Goal: Transaction & Acquisition: Book appointment/travel/reservation

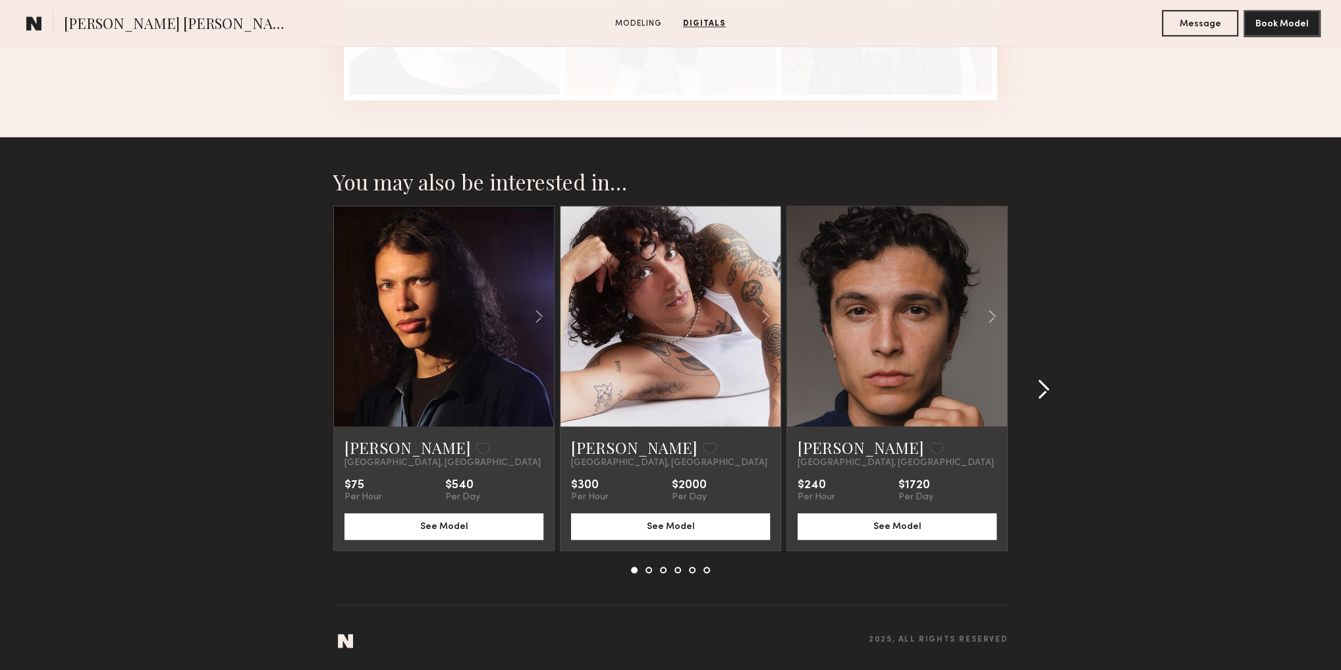
scroll to position [1751, 0]
click at [1035, 397] on button at bounding box center [1039, 389] width 21 height 21
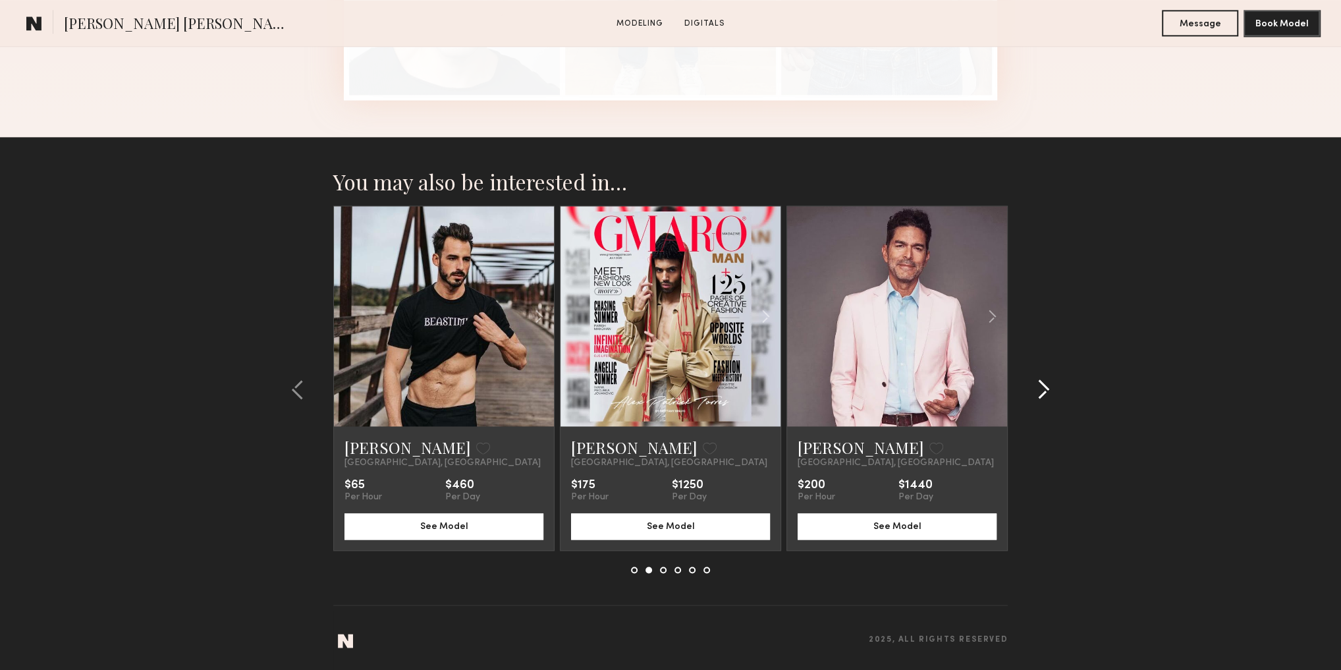
click at [1047, 393] on common-icon at bounding box center [1043, 389] width 13 height 21
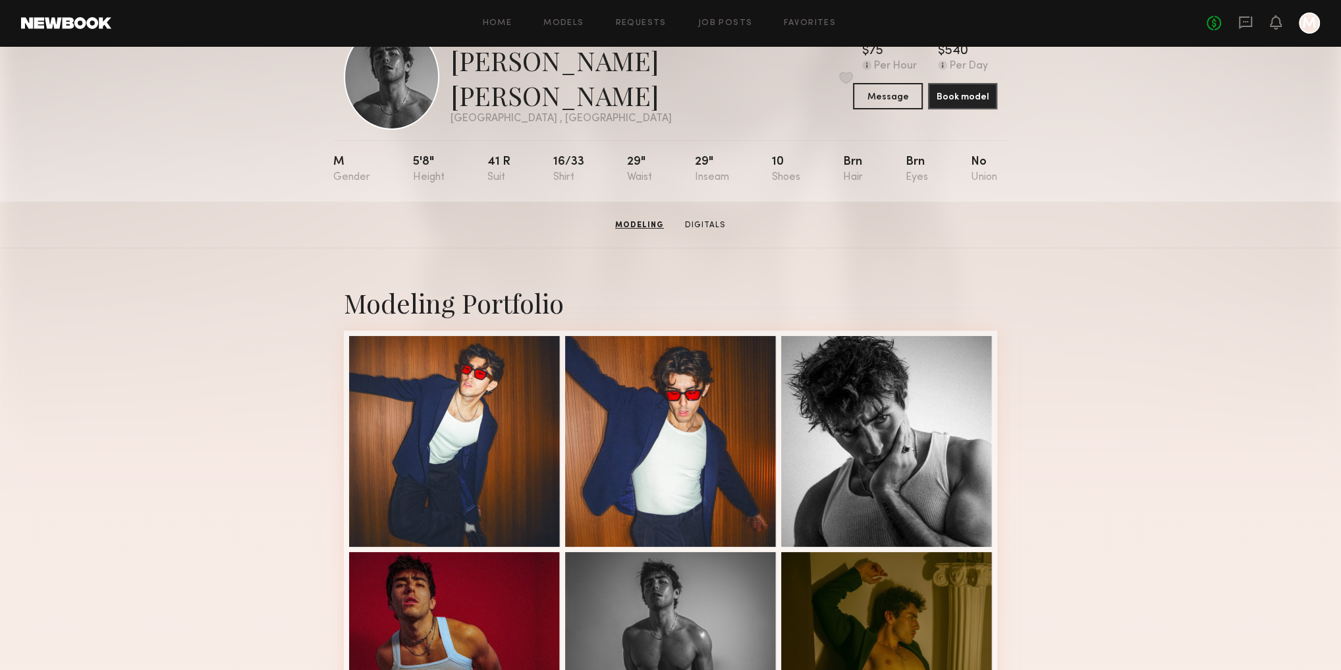
scroll to position [0, 0]
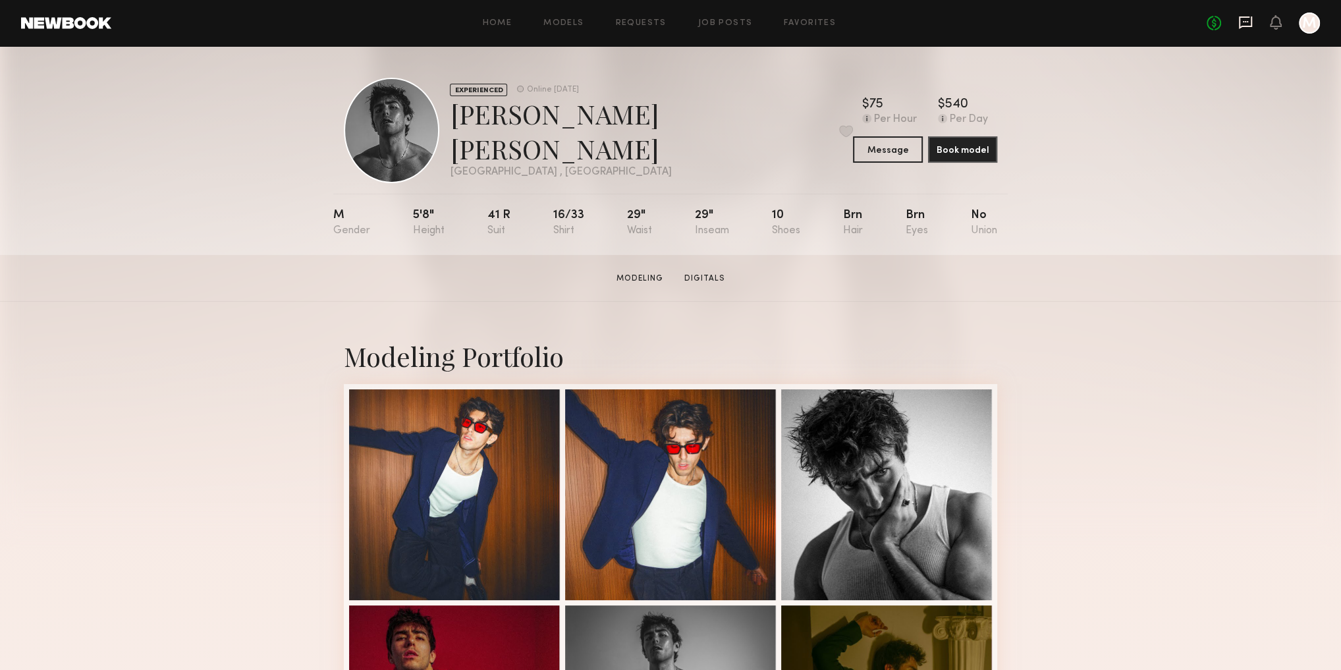
click at [1246, 24] on icon at bounding box center [1245, 22] width 14 height 14
click at [880, 153] on button "Message" at bounding box center [887, 149] width 69 height 26
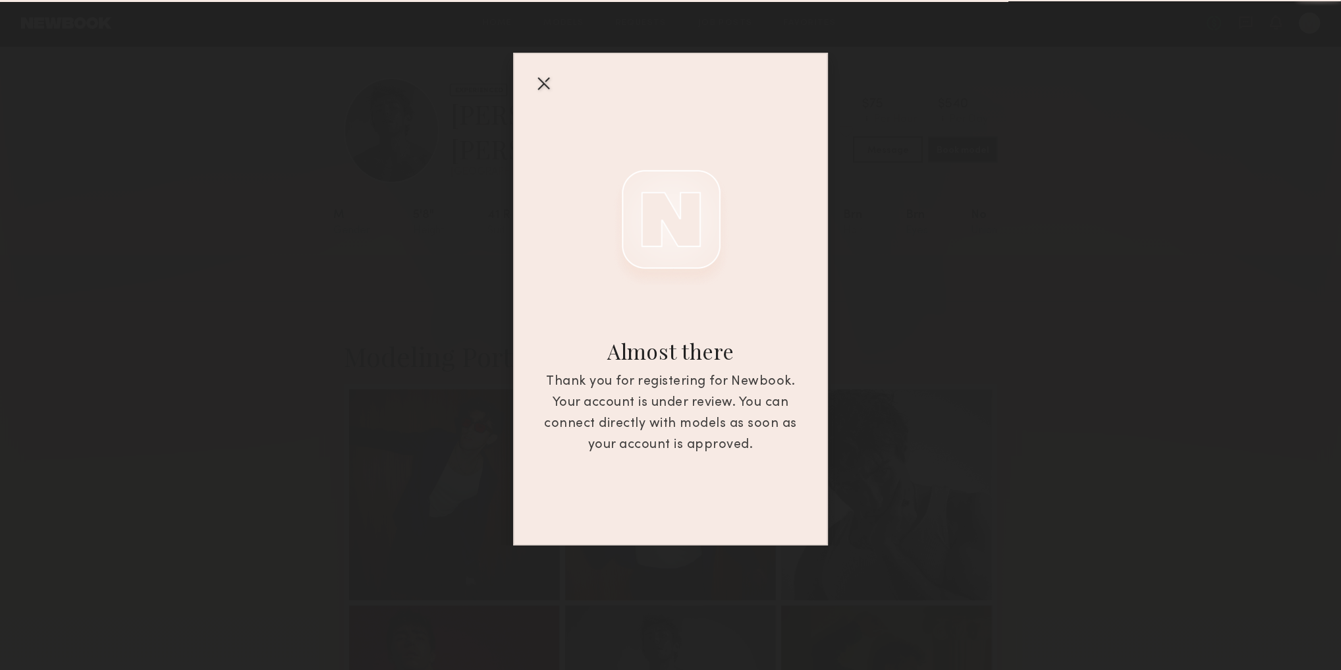
click at [545, 84] on div at bounding box center [543, 82] width 21 height 21
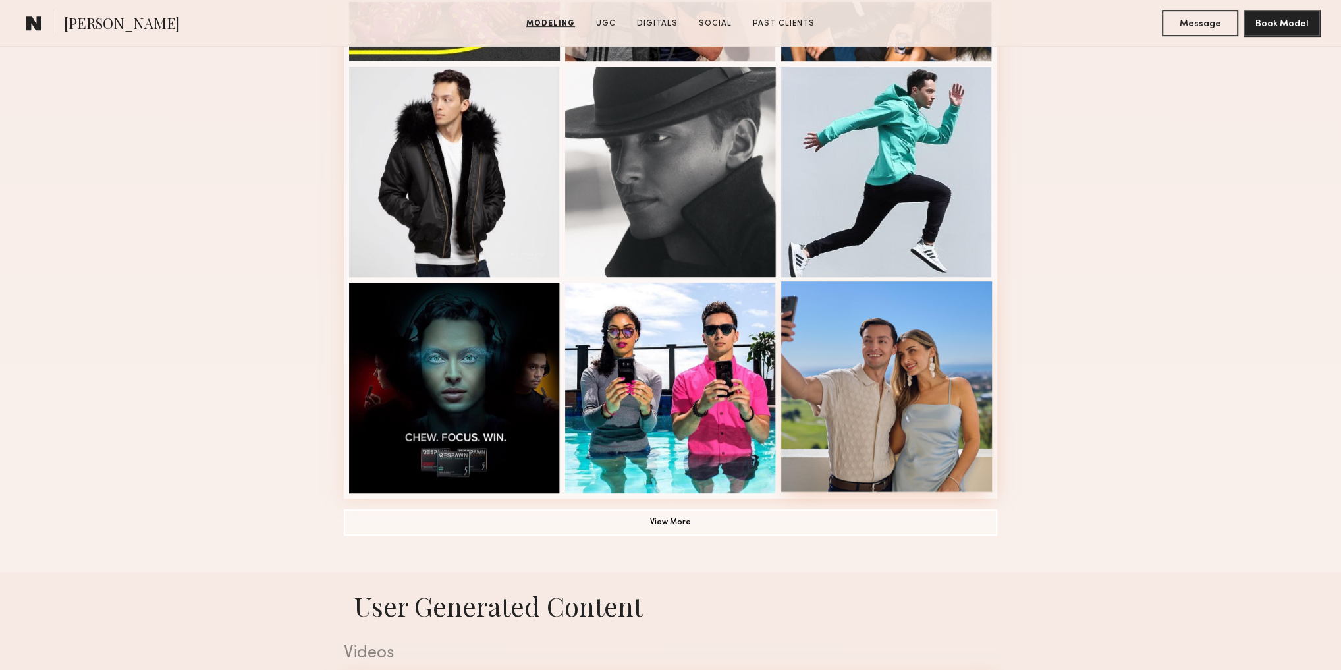
scroll to position [791, 0]
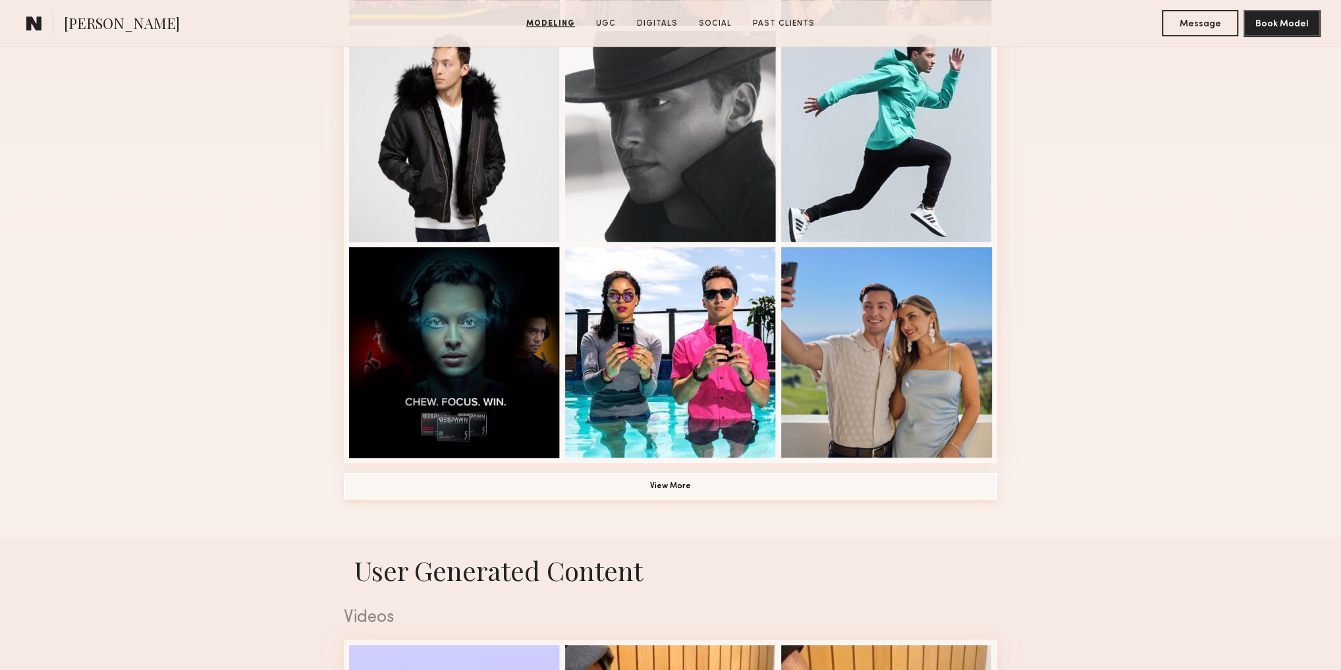
click at [671, 489] on button "View More" at bounding box center [671, 486] width 654 height 26
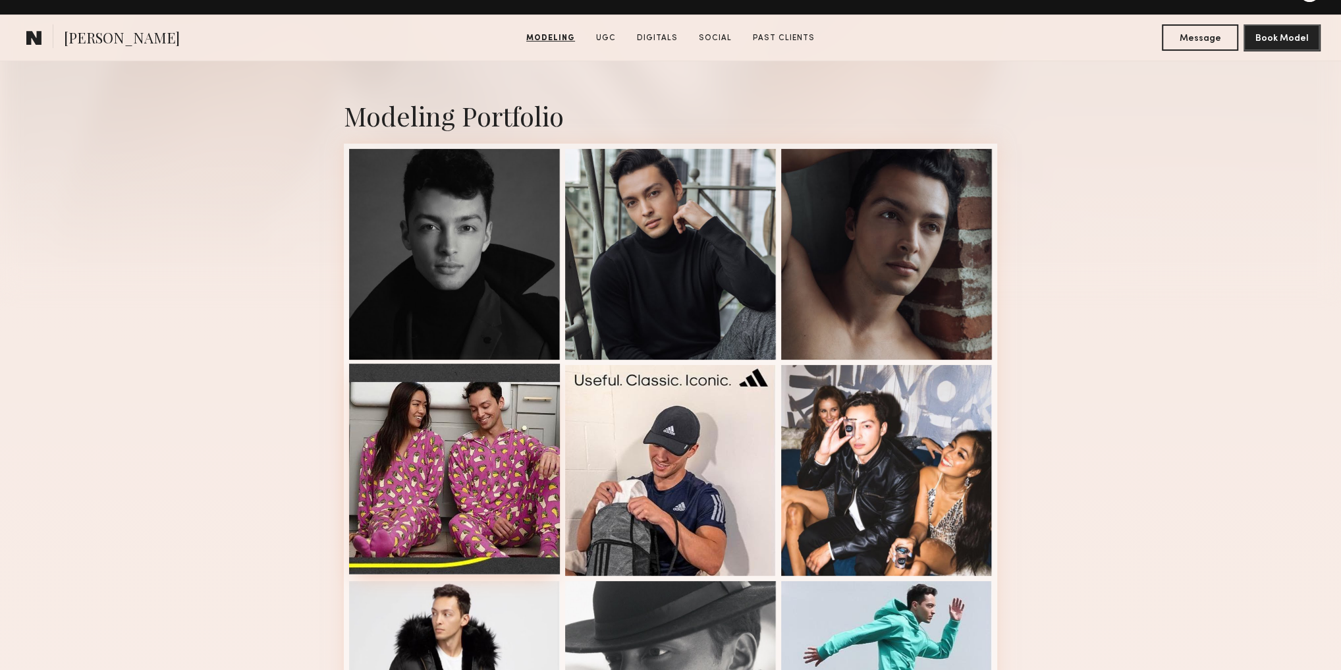
scroll to position [0, 0]
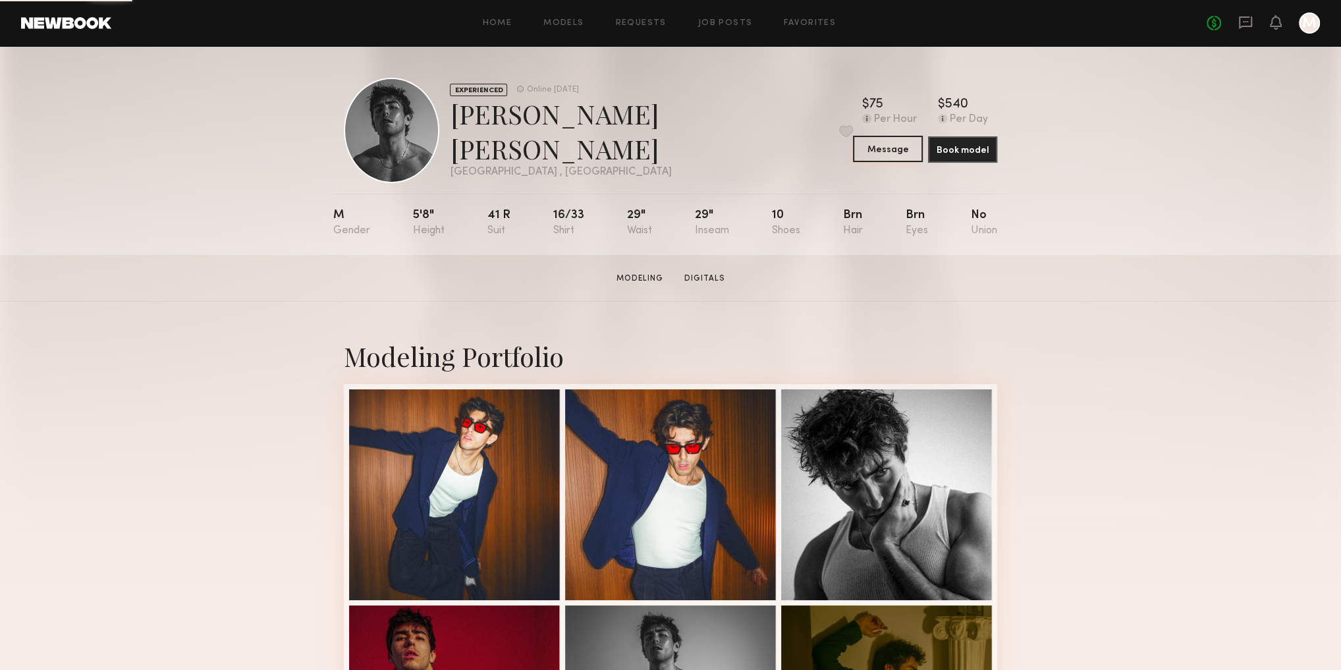
click at [895, 156] on button "Message" at bounding box center [887, 149] width 69 height 26
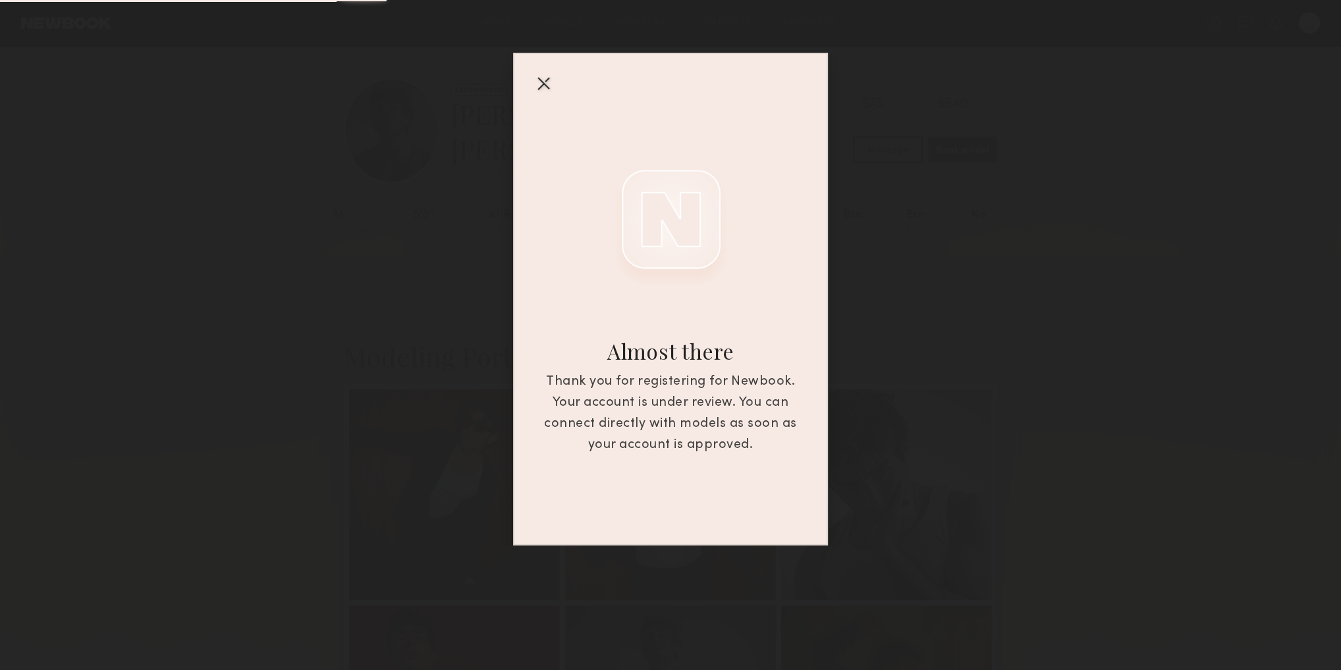
drag, startPoint x: 542, startPoint y: 78, endPoint x: 643, endPoint y: 68, distance: 101.9
click at [542, 78] on div at bounding box center [543, 82] width 21 height 21
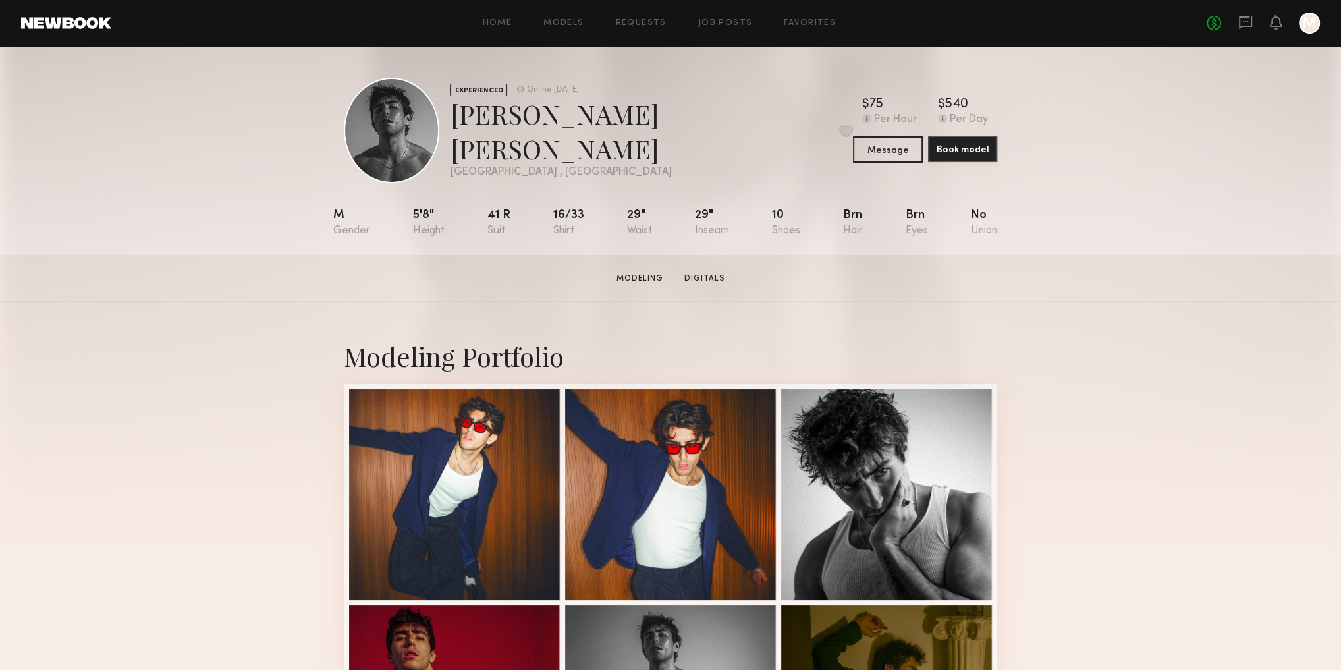
click at [962, 153] on button "Book model" at bounding box center [962, 149] width 69 height 26
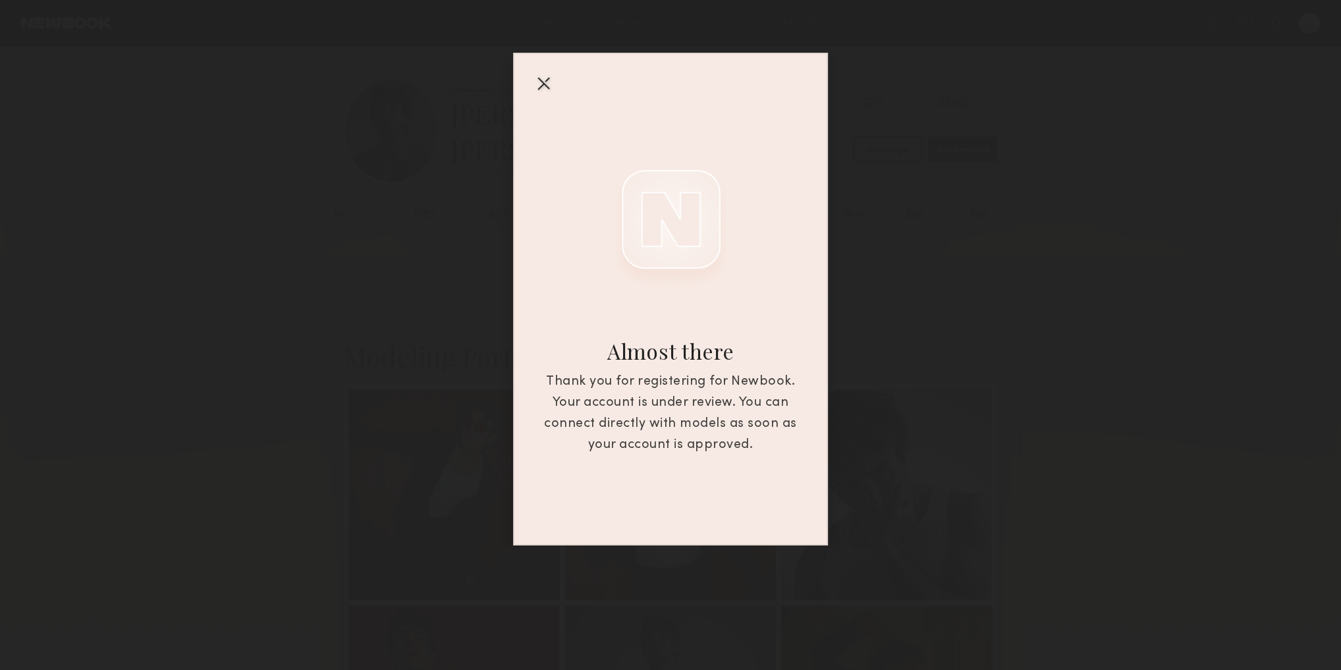
click at [555, 84] on div "Almost there Thank you for registering for Newbook. Your account is under revie…" at bounding box center [670, 299] width 315 height 493
click at [553, 80] on div at bounding box center [543, 82] width 21 height 21
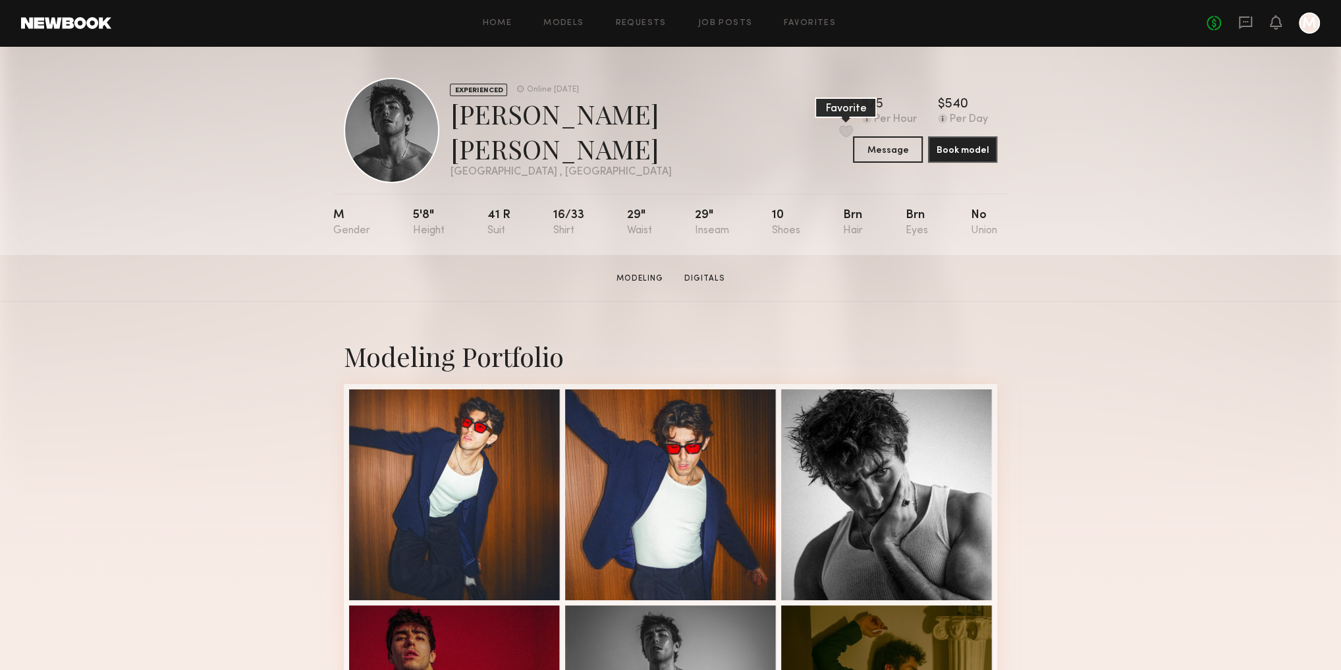
click at [839, 132] on button at bounding box center [846, 131] width 14 height 12
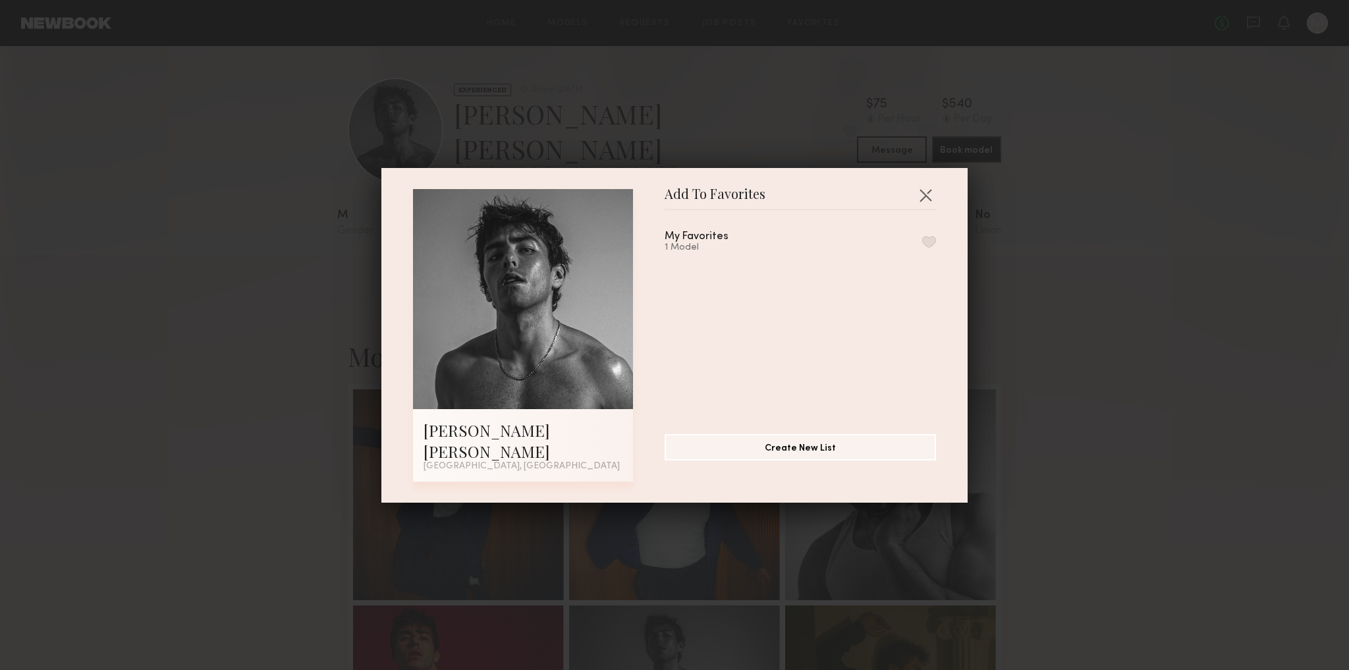
click at [913, 245] on div "My Favorites 1 Model" at bounding box center [800, 242] width 271 height 22
click at [922, 248] on button "button" at bounding box center [929, 242] width 14 height 12
click at [920, 206] on button "button" at bounding box center [925, 194] width 21 height 21
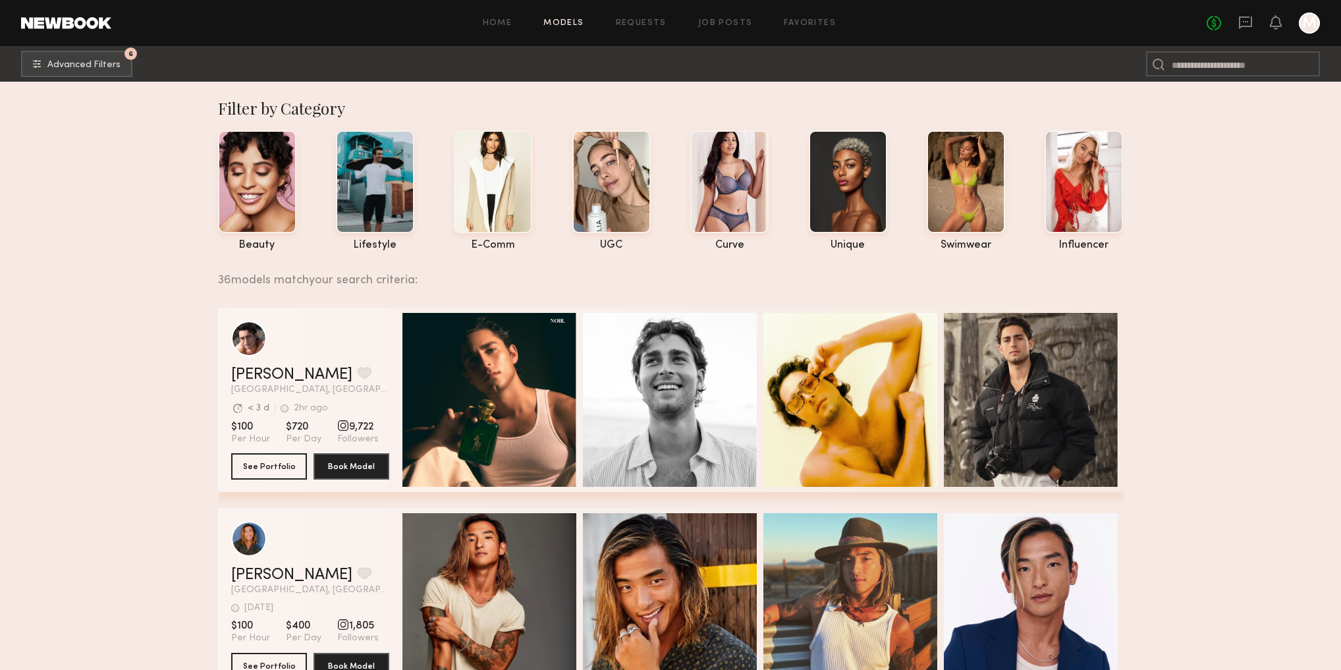
scroll to position [158, 0]
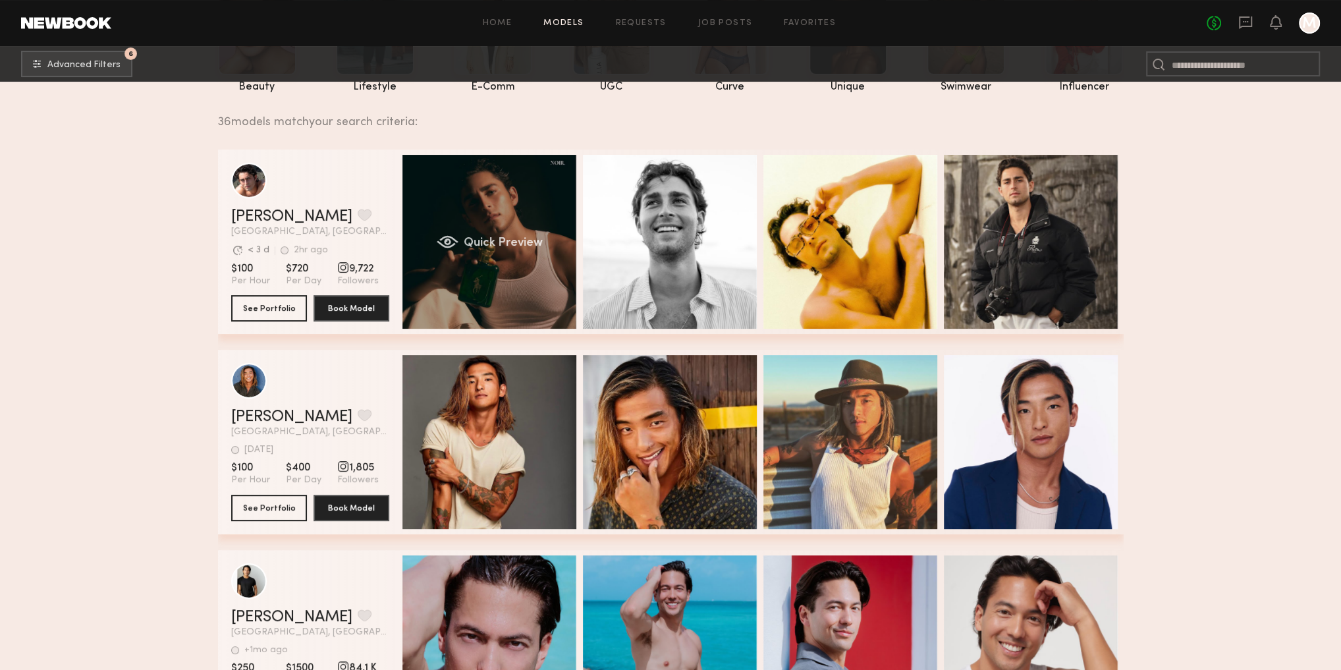
click at [529, 234] on div "Quick Preview" at bounding box center [490, 242] width 174 height 174
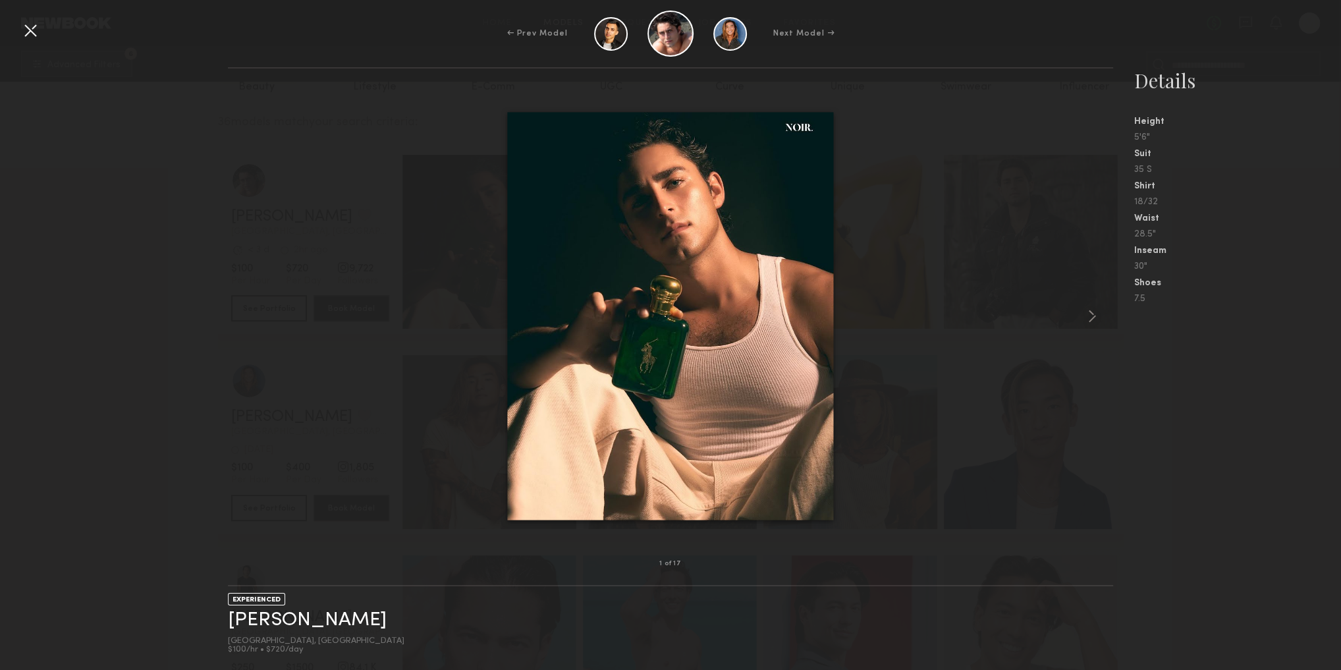
click at [34, 30] on div at bounding box center [30, 30] width 21 height 21
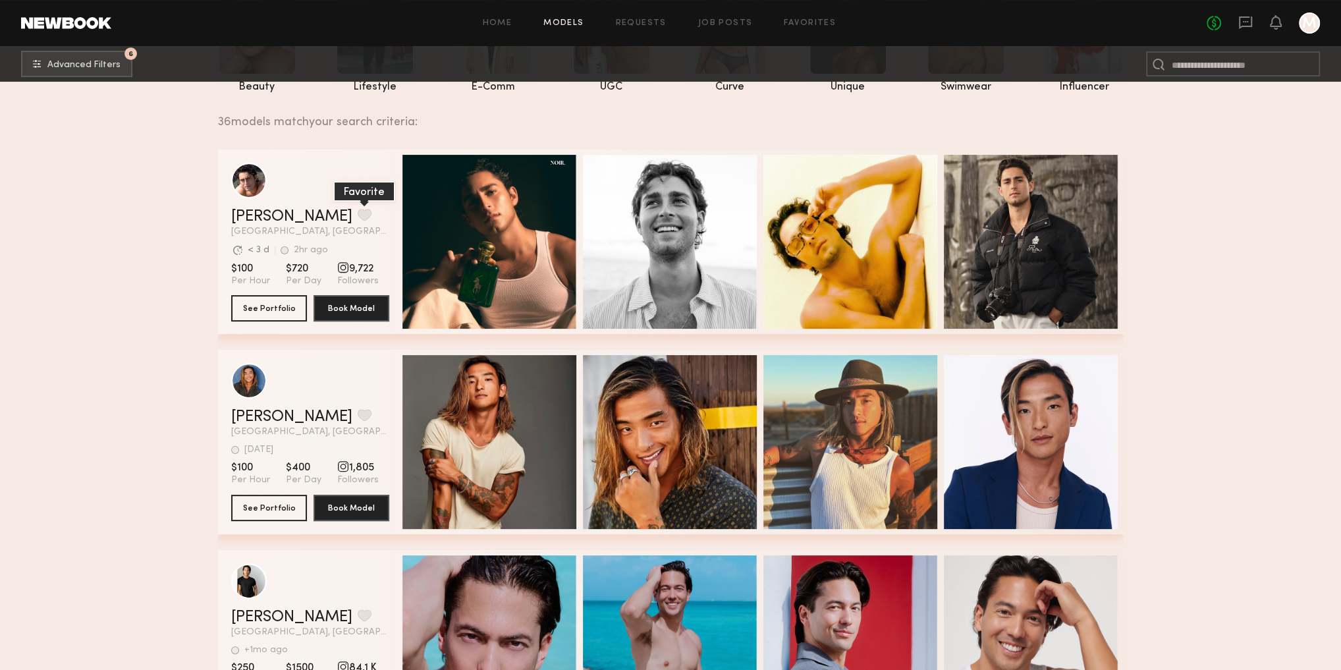
click at [358, 221] on button "grid" at bounding box center [365, 215] width 14 height 12
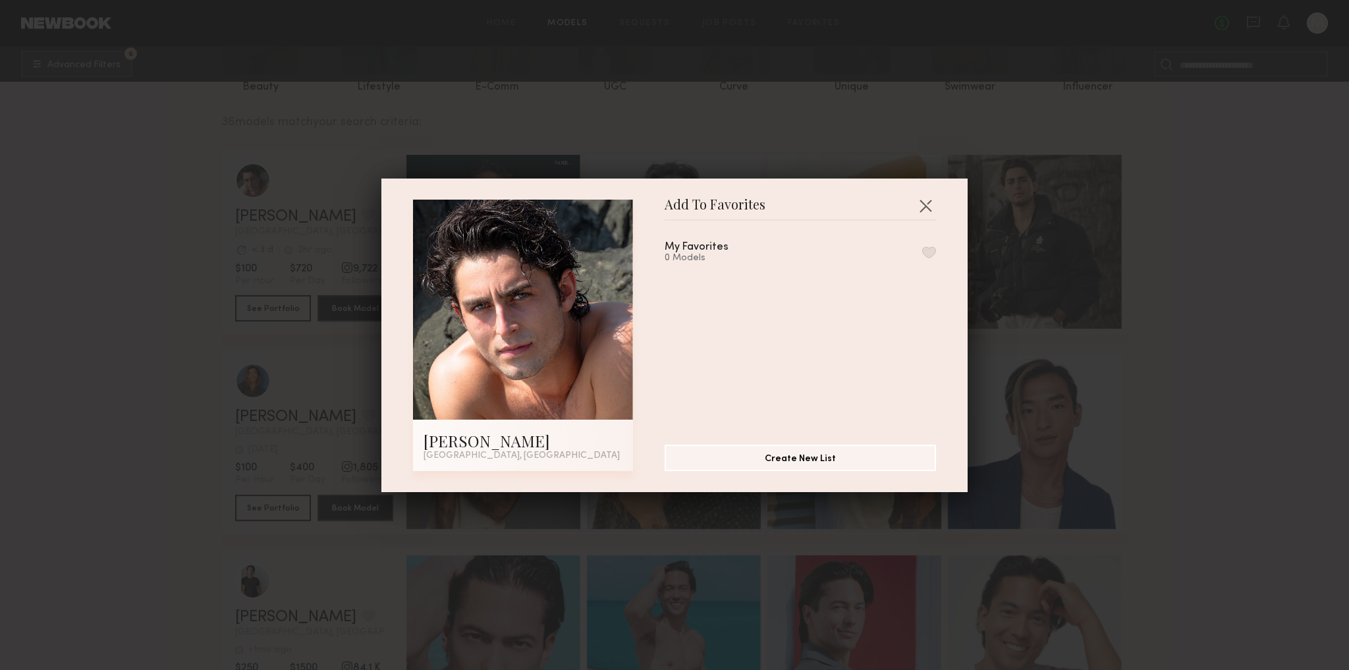
click at [935, 204] on div "Add To Favorites [PERSON_NAME] [GEOGRAPHIC_DATA], [GEOGRAPHIC_DATA] Add To Favo…" at bounding box center [674, 336] width 586 height 314
click at [925, 206] on button "button" at bounding box center [925, 205] width 21 height 21
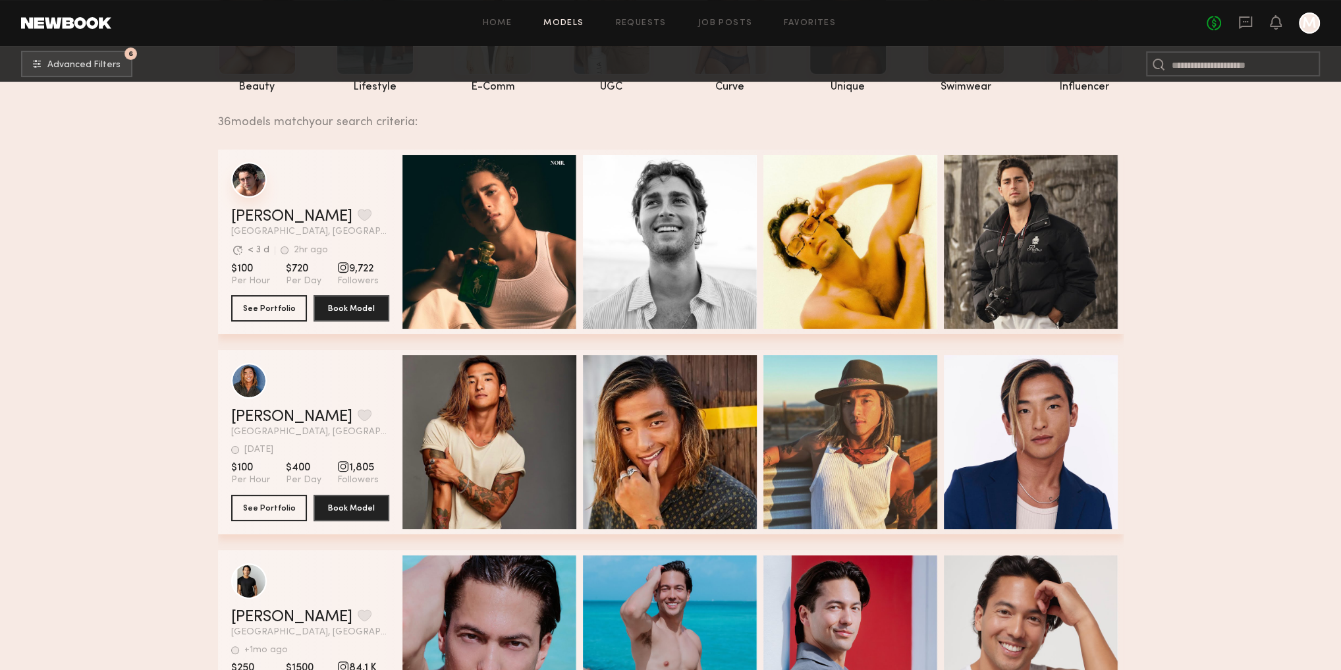
click at [254, 185] on div "grid" at bounding box center [249, 180] width 36 height 36
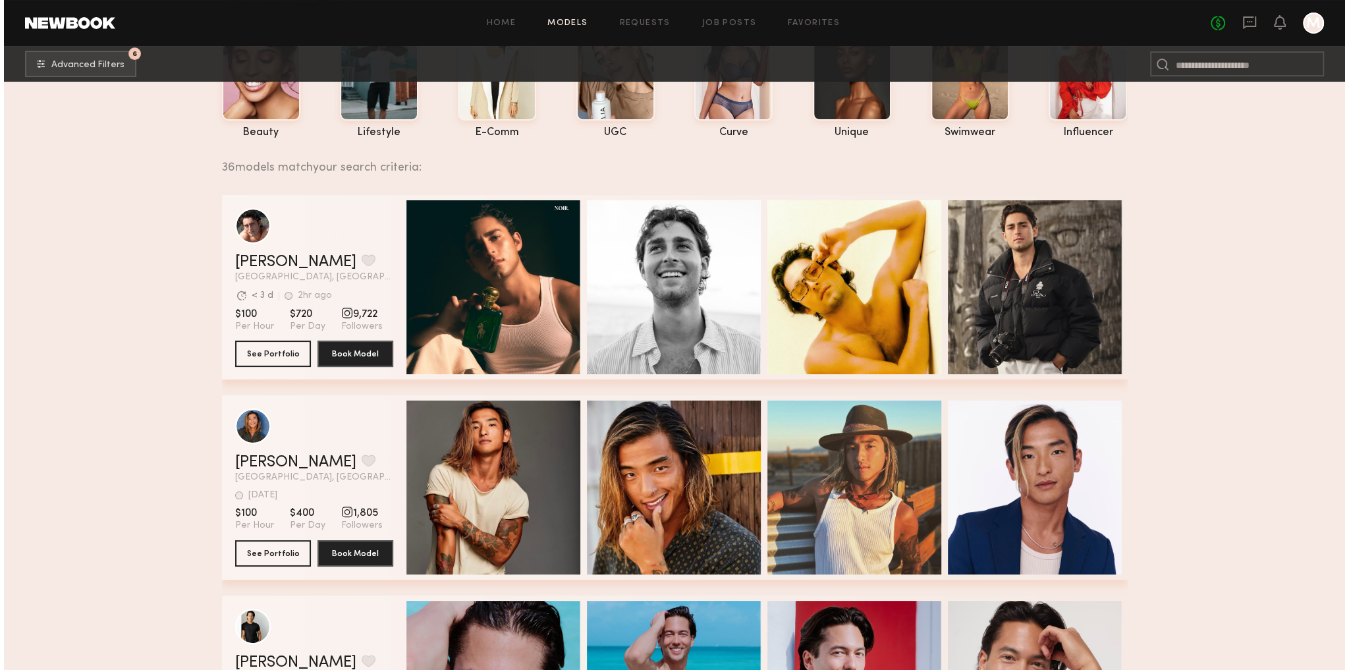
scroll to position [0, 0]
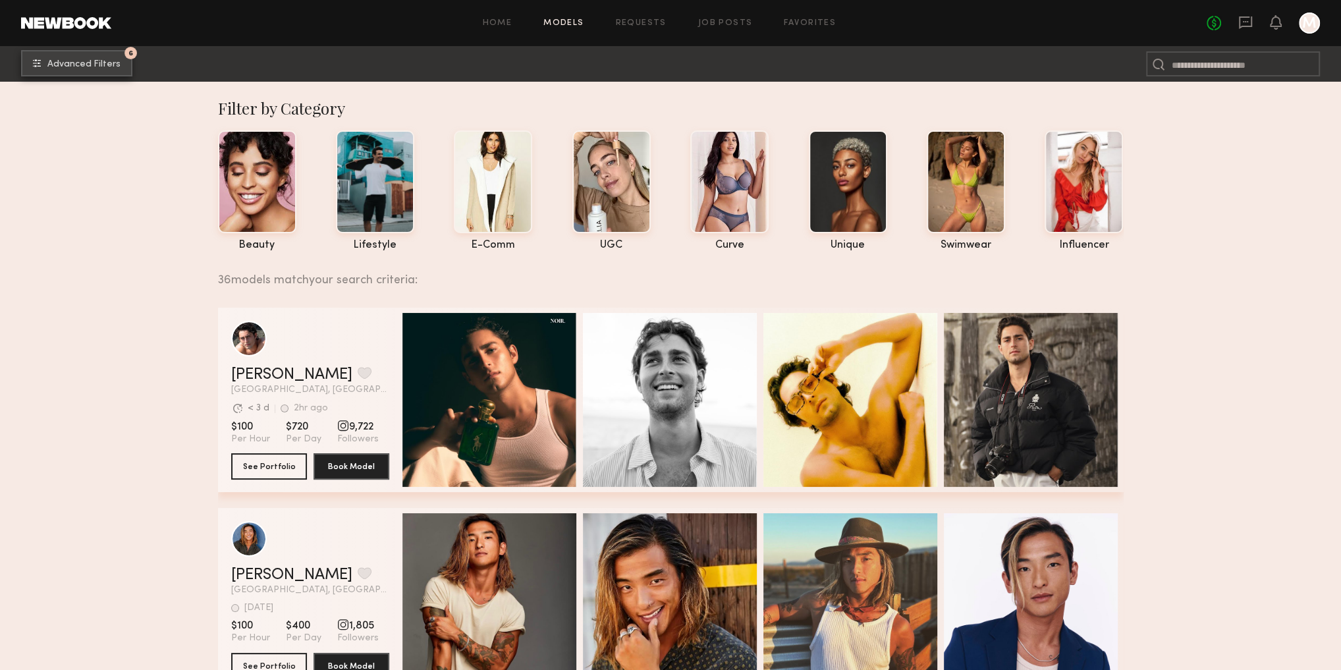
click at [107, 67] on span "Advanced Filters" at bounding box center [83, 64] width 73 height 9
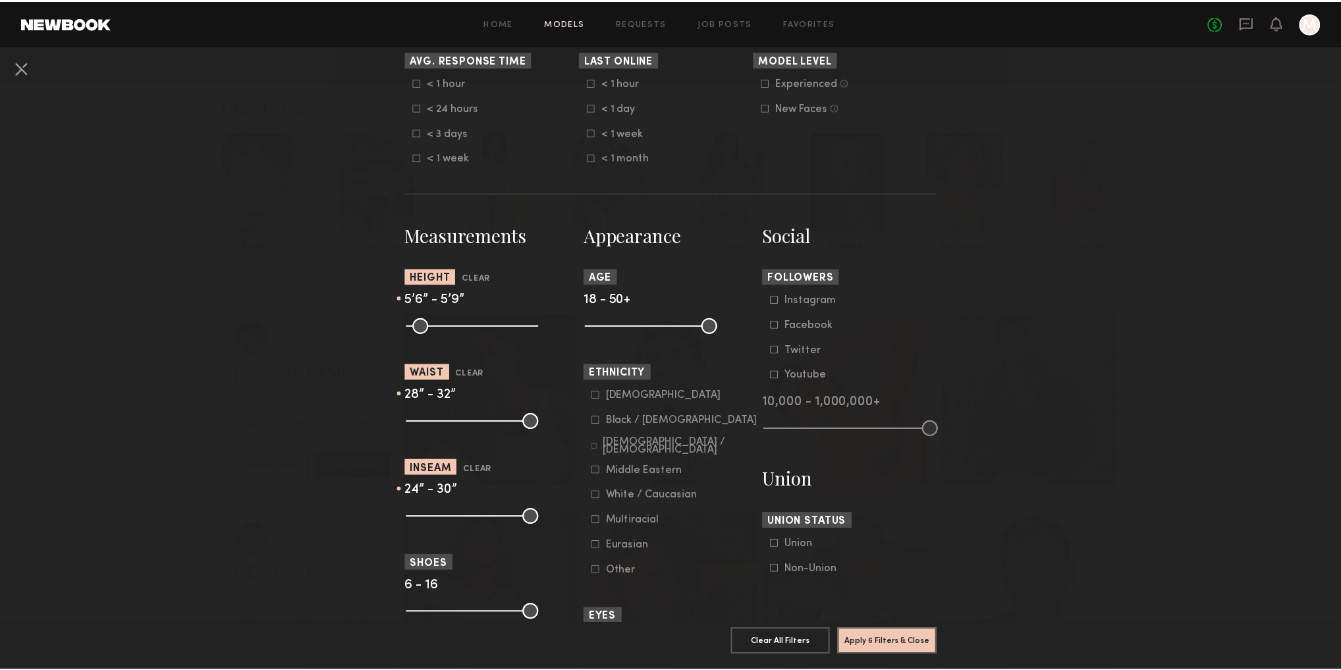
scroll to position [422, 0]
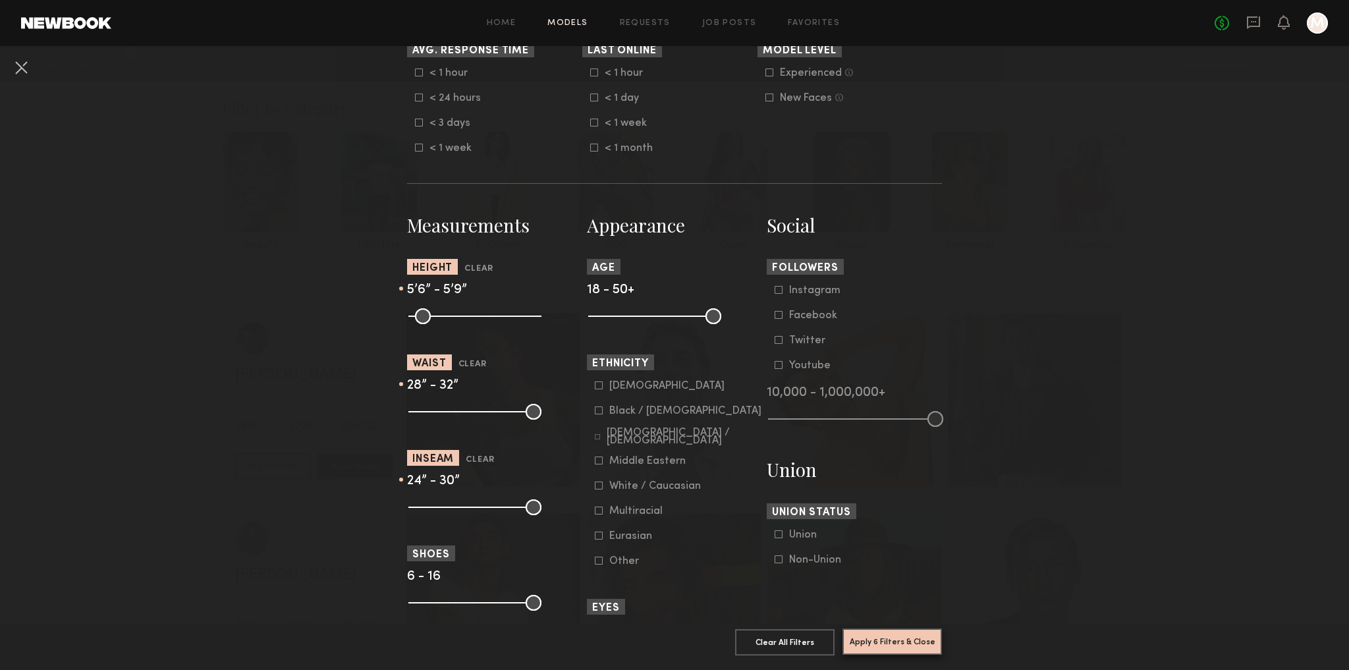
click at [885, 628] on button "Apply 6 Filters & Close" at bounding box center [892, 641] width 99 height 26
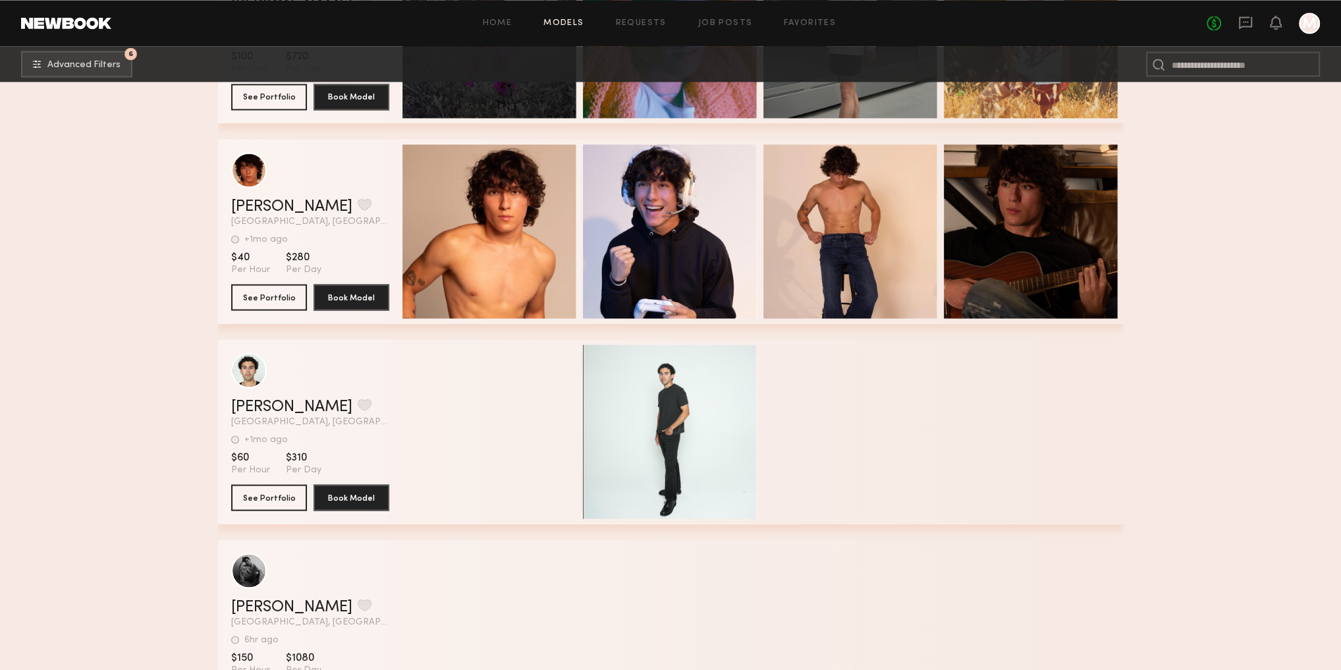
scroll to position [2635, 0]
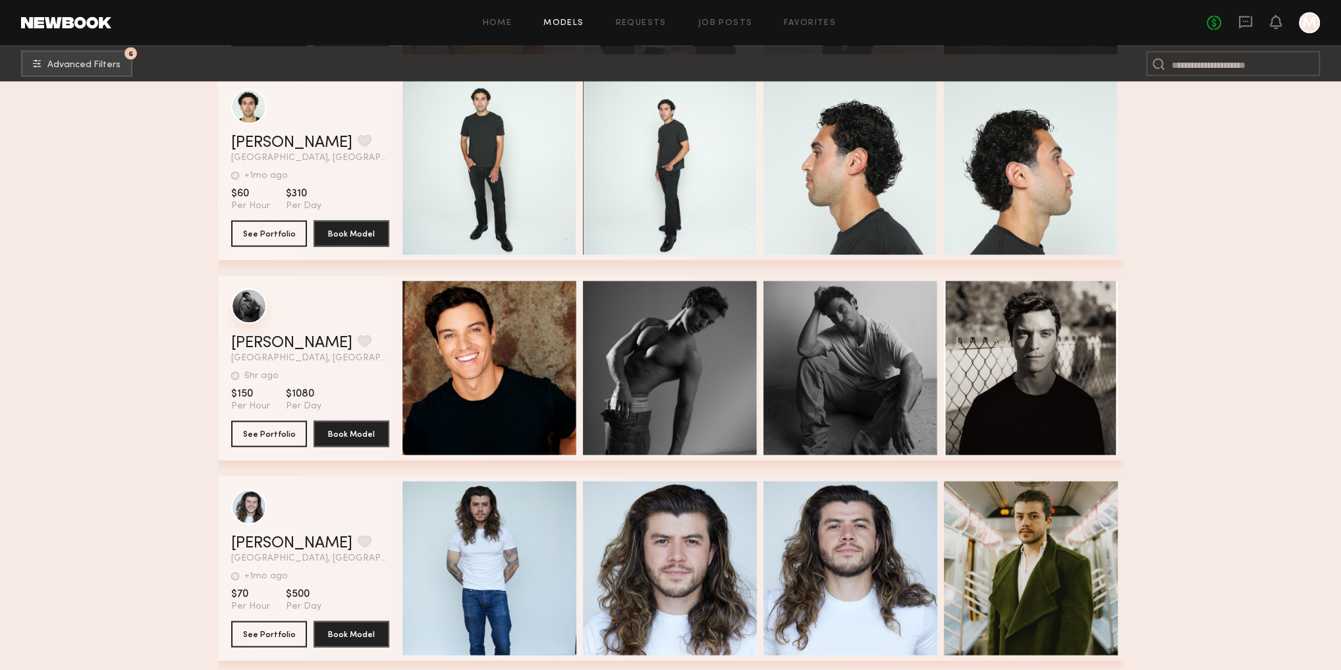
click at [257, 314] on div "grid" at bounding box center [249, 307] width 36 height 36
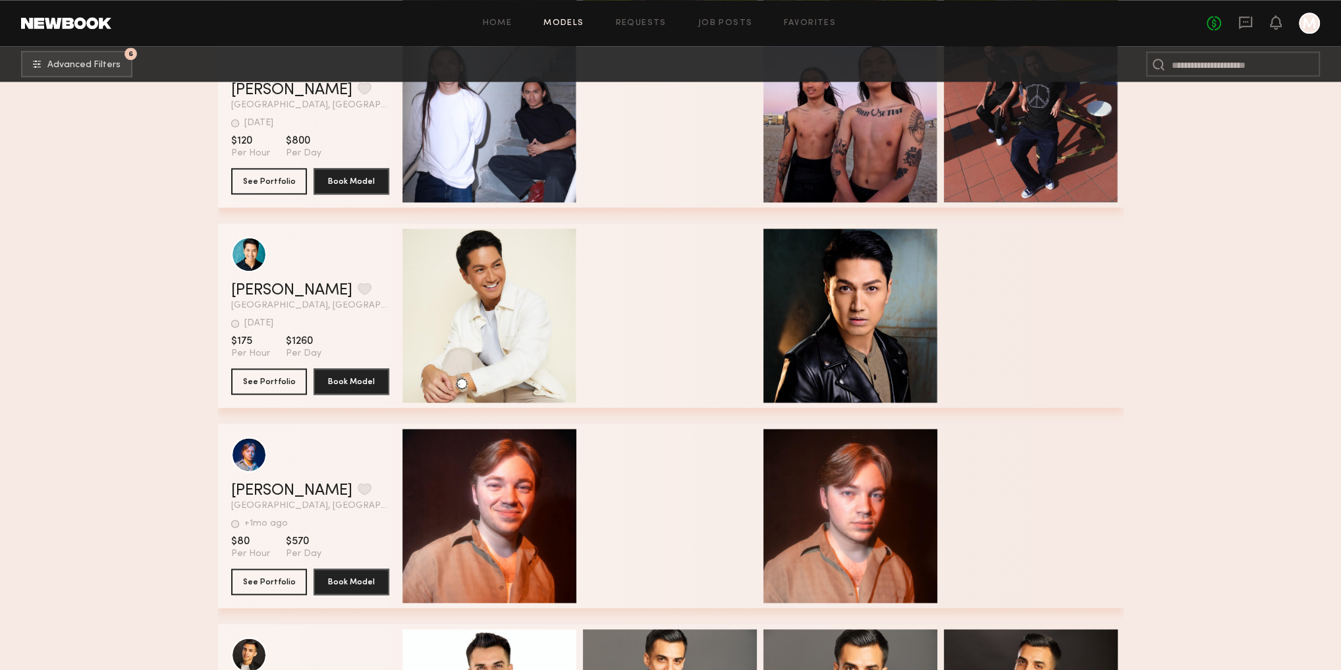
scroll to position [6957, 0]
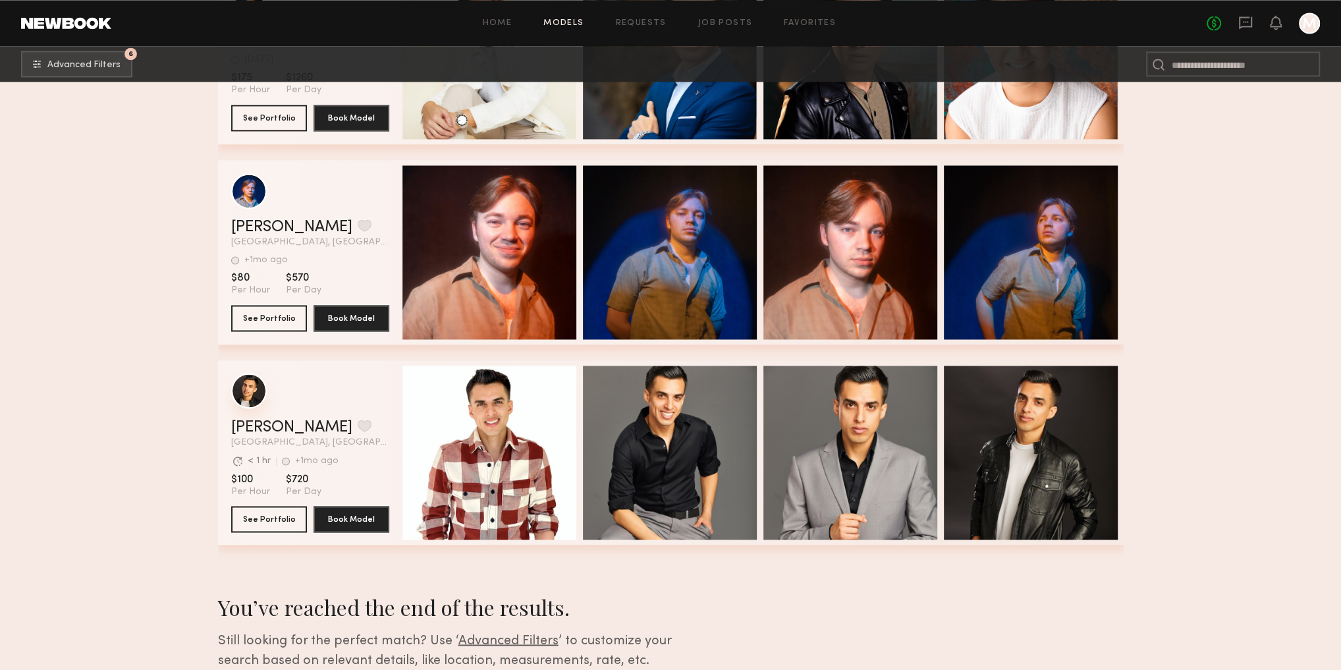
click at [249, 403] on div "grid" at bounding box center [249, 391] width 36 height 36
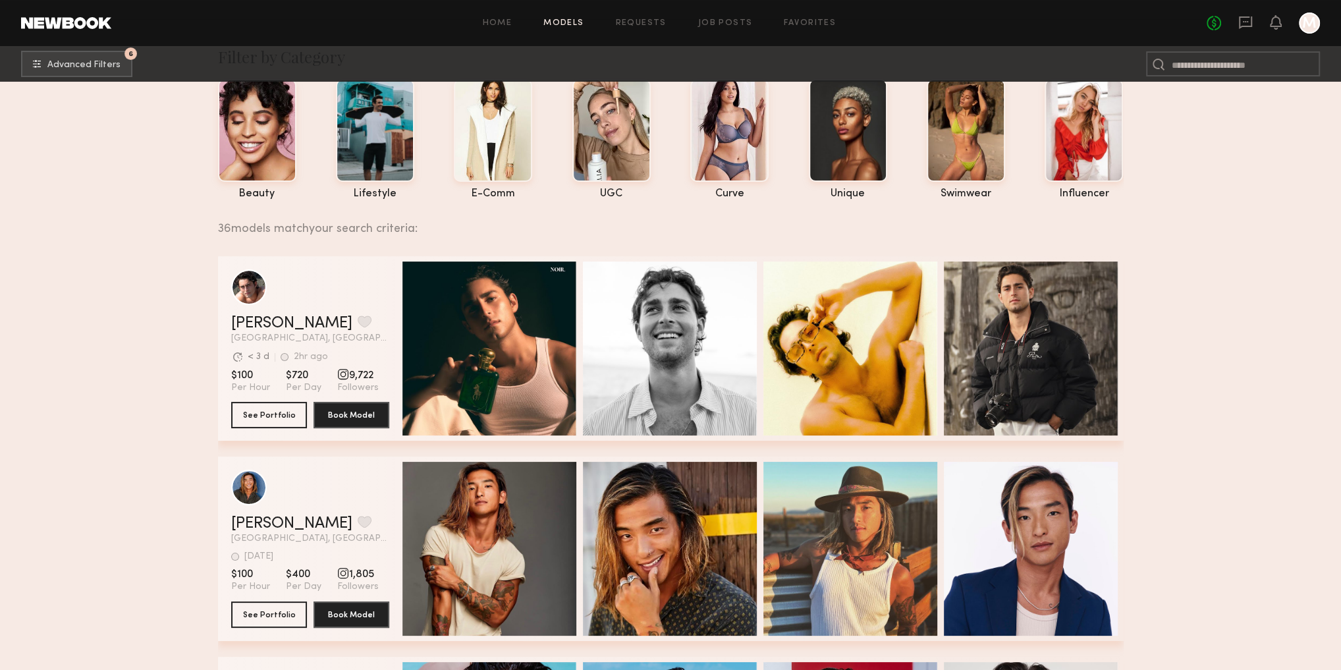
scroll to position [31, 0]
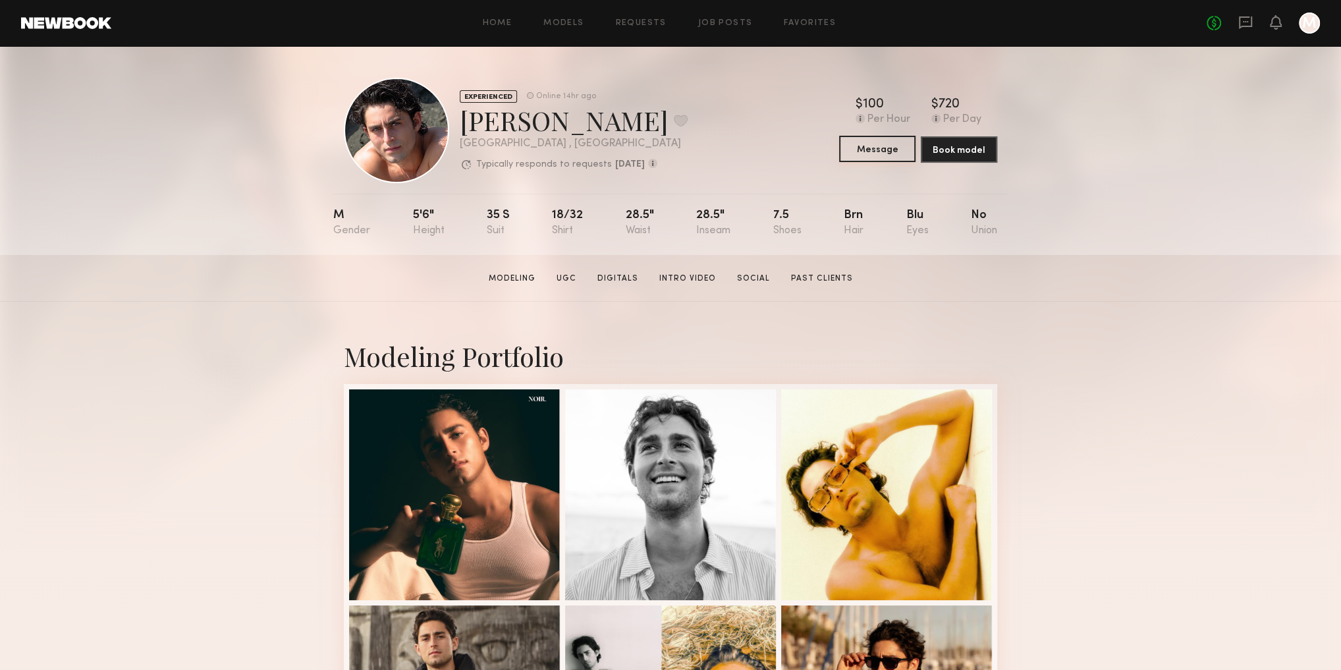
click at [878, 159] on button "Message" at bounding box center [877, 149] width 76 height 26
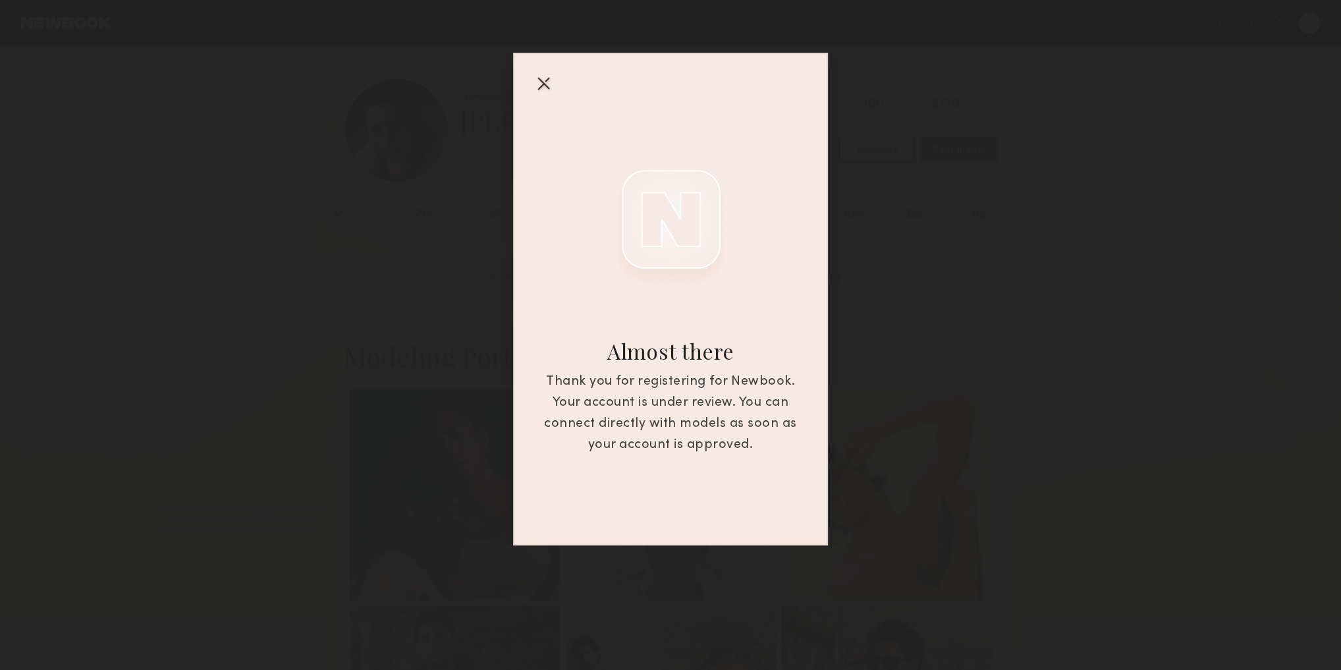
click at [542, 86] on div at bounding box center [543, 82] width 21 height 21
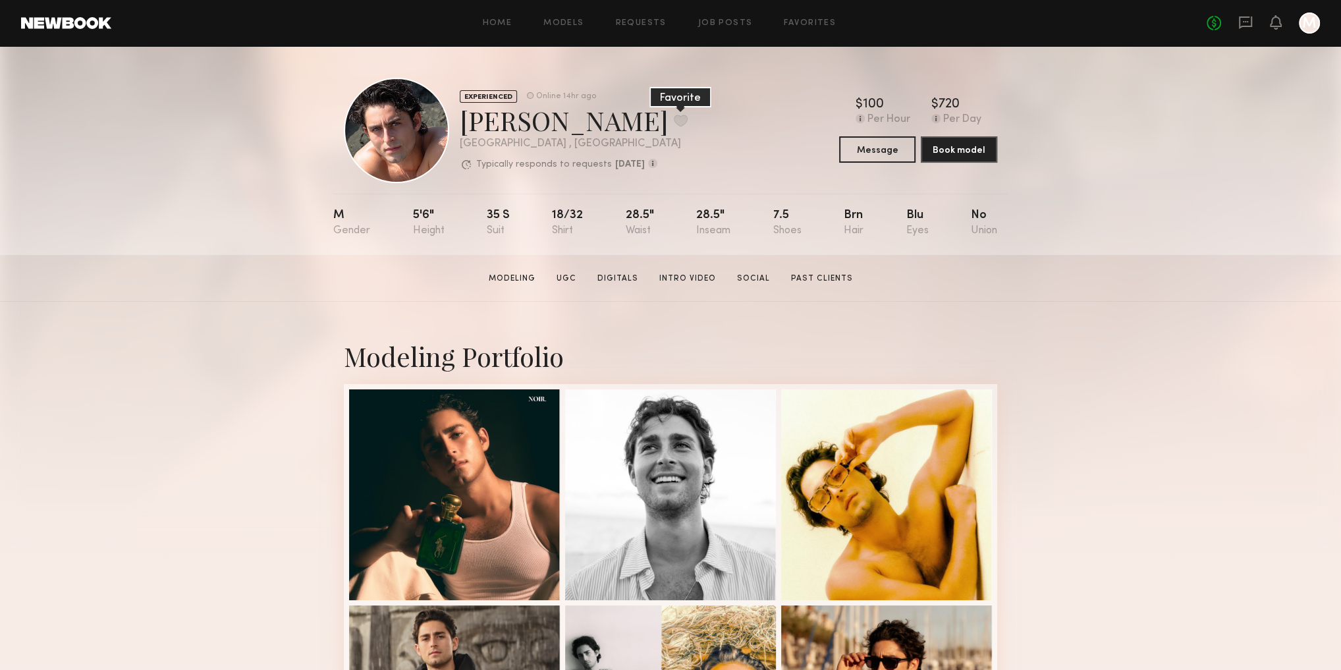
click at [674, 119] on button at bounding box center [681, 121] width 14 height 12
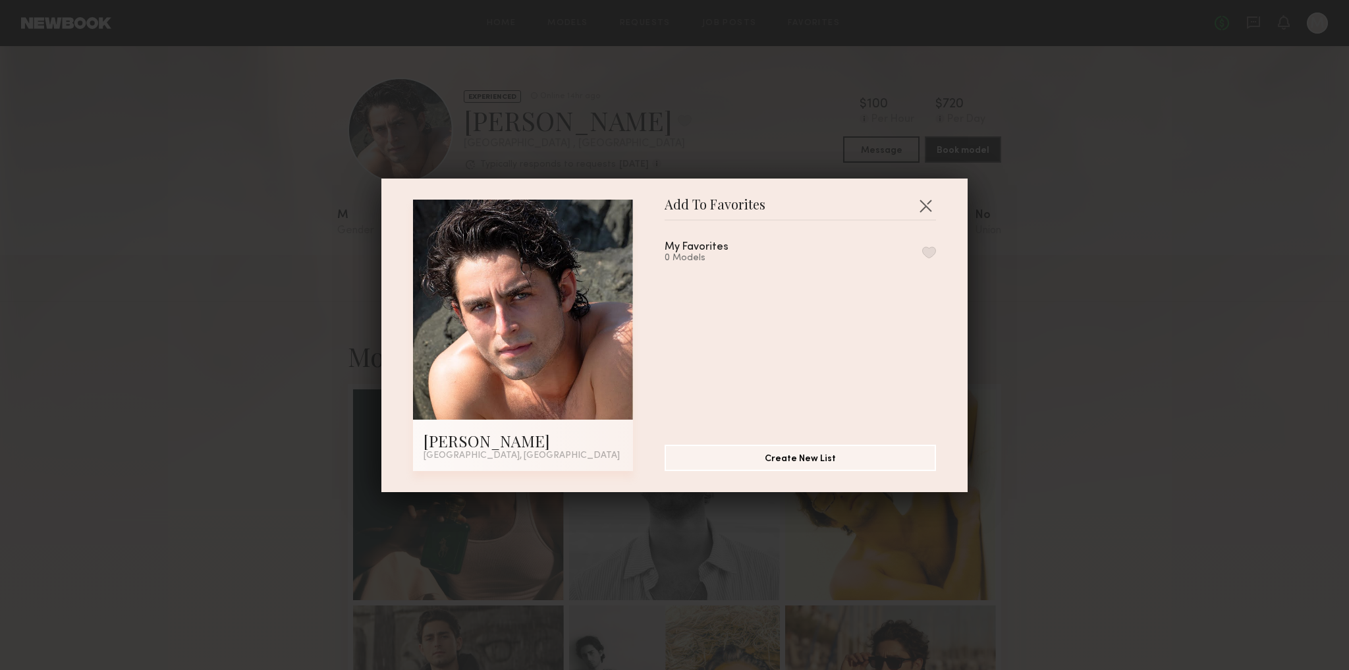
click at [922, 254] on button "button" at bounding box center [929, 252] width 14 height 12
click at [925, 206] on button "button" at bounding box center [925, 205] width 21 height 21
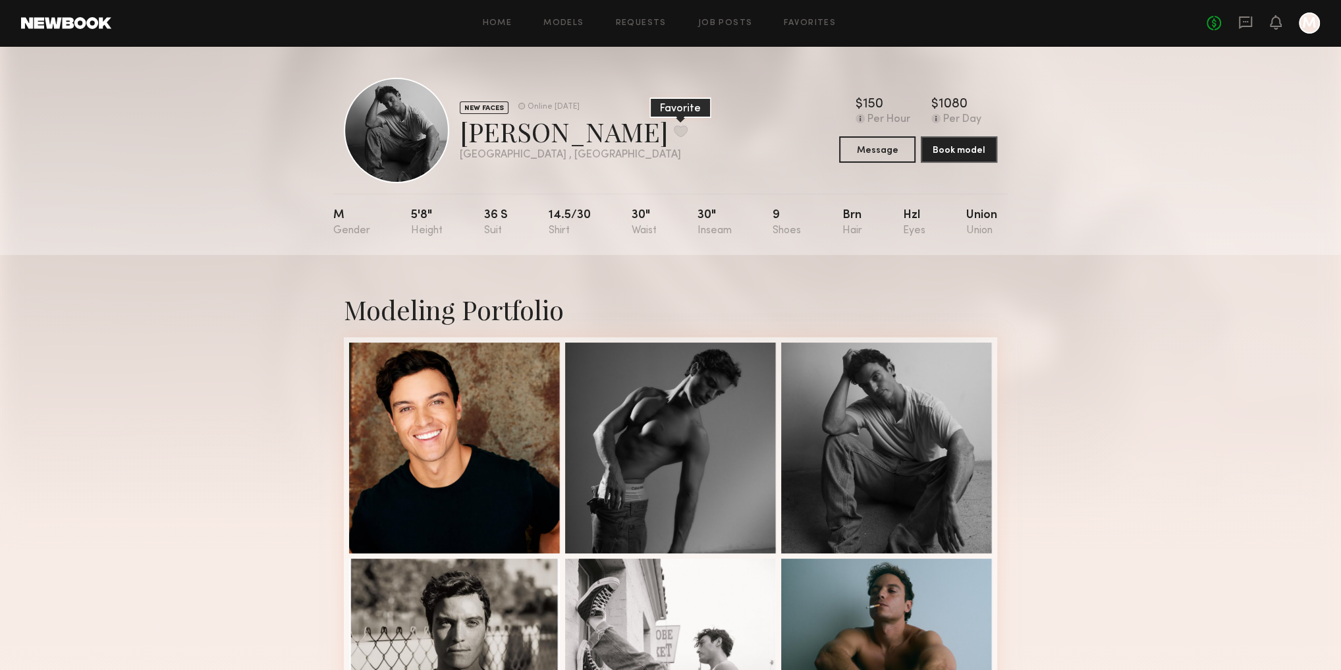
click at [674, 132] on button at bounding box center [681, 131] width 14 height 12
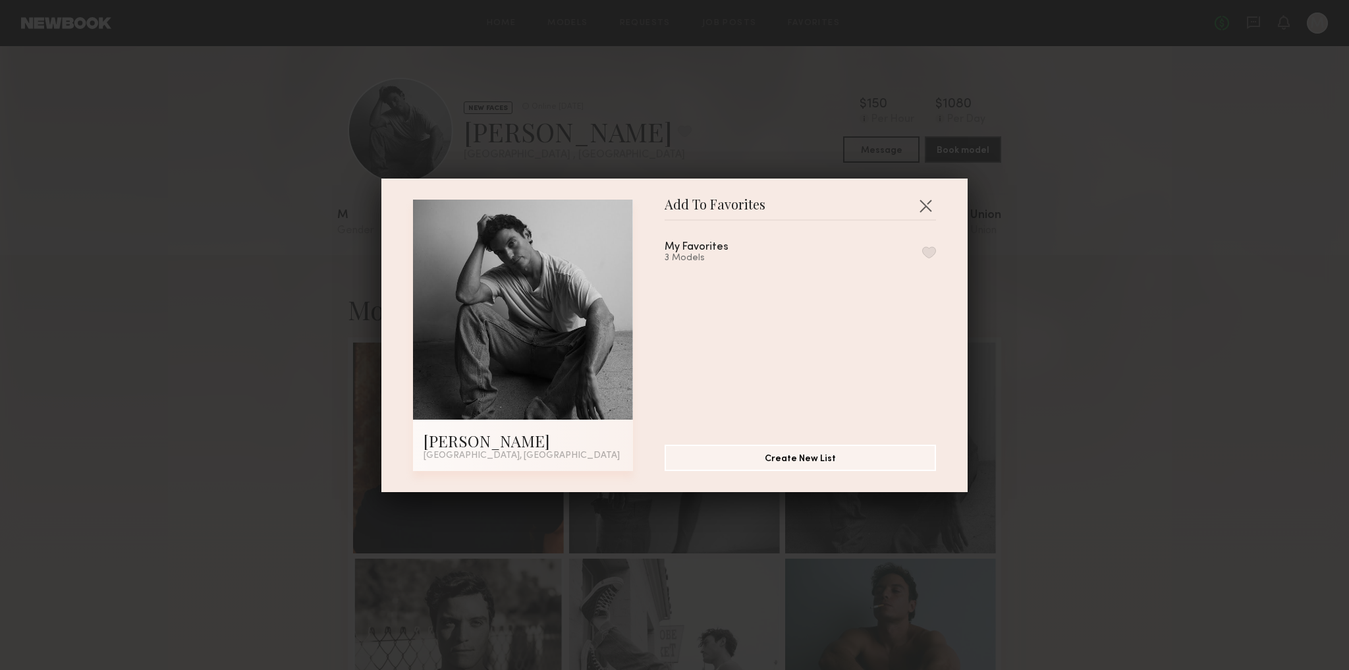
click at [922, 250] on button "button" at bounding box center [929, 252] width 14 height 12
click at [923, 200] on button "button" at bounding box center [925, 205] width 21 height 21
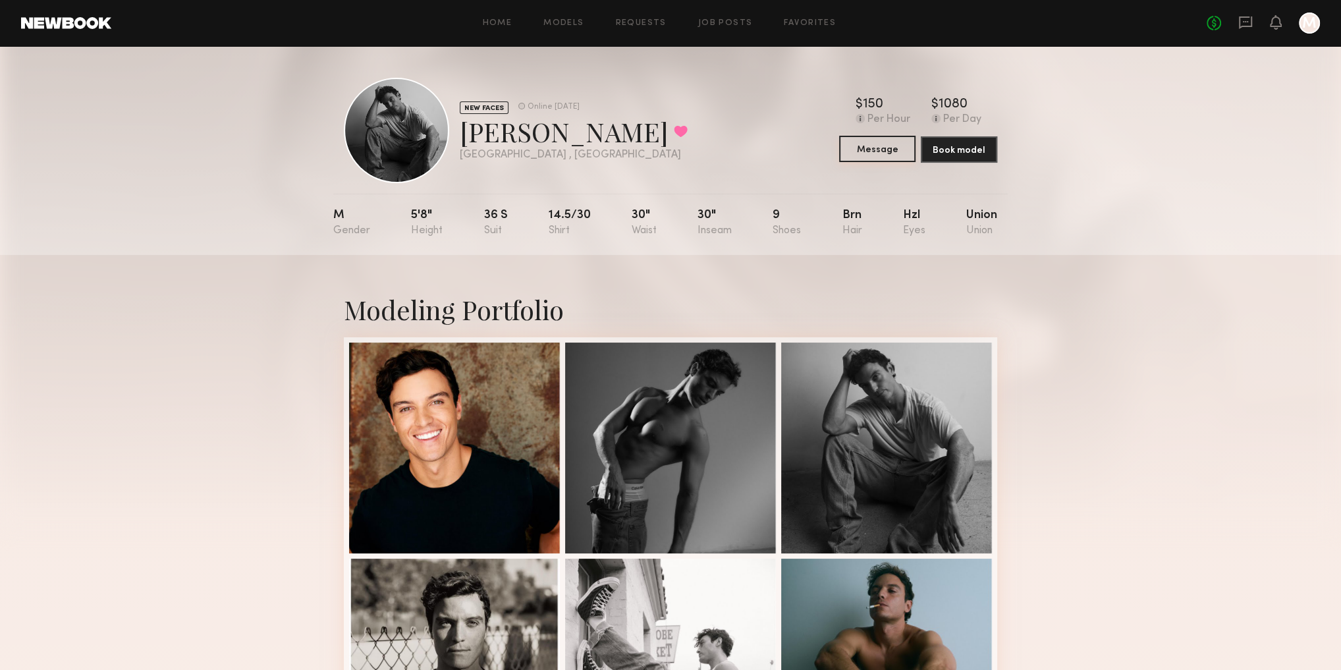
click at [883, 155] on button "Message" at bounding box center [877, 149] width 76 height 26
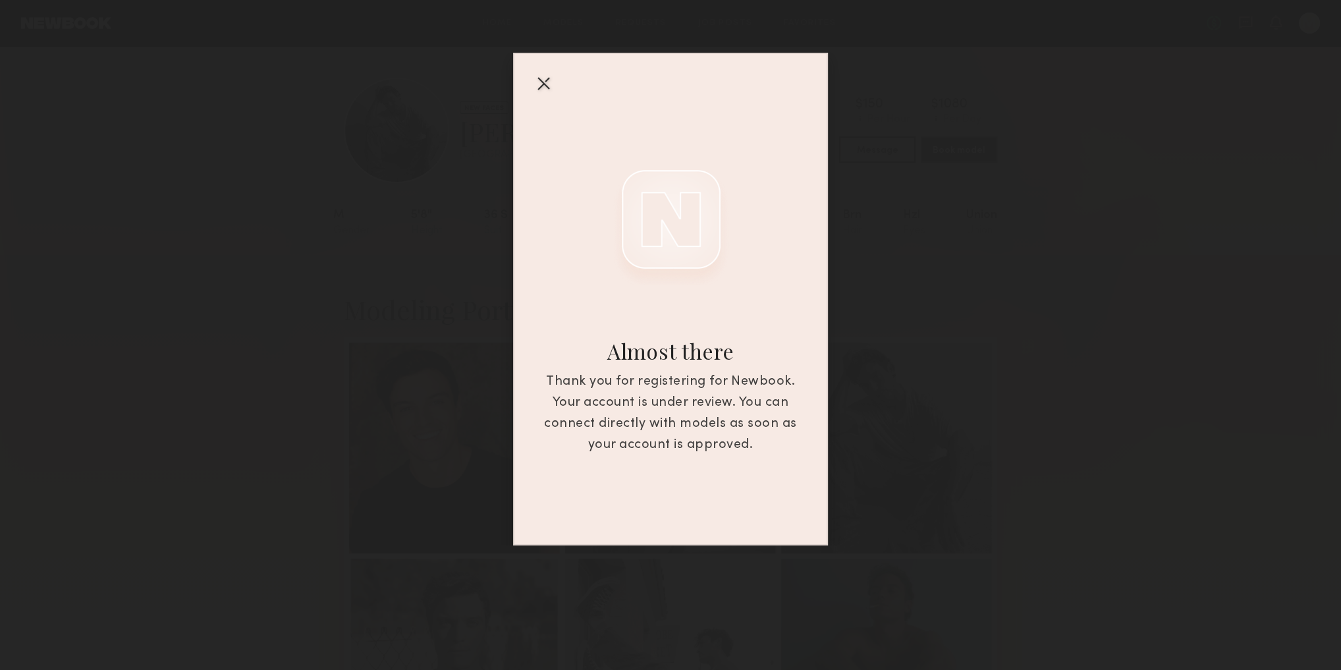
click at [541, 89] on div at bounding box center [543, 82] width 21 height 21
